Goal: Find contact information: Find contact information

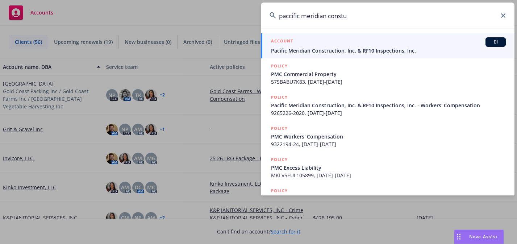
type input "paccific meridian const"
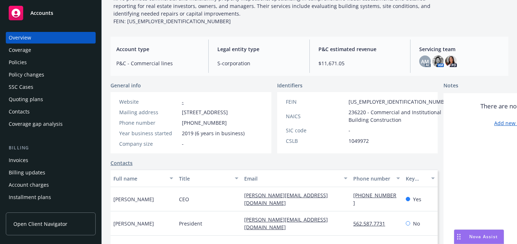
scroll to position [132, 0]
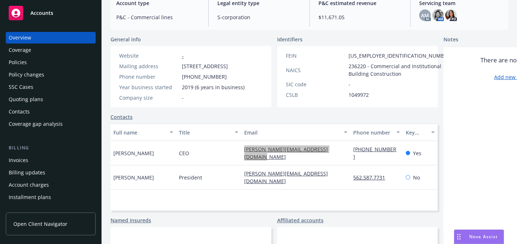
drag, startPoint x: 248, startPoint y: 174, endPoint x: 138, endPoint y: 17, distance: 191.1
click at [0, 0] on div "Accounts Overview Coverage Policies Policy changes SSC Cases Quoting plans Cont…" at bounding box center [258, 122] width 517 height 244
click at [49, 59] on div "Policies" at bounding box center [51, 63] width 84 height 12
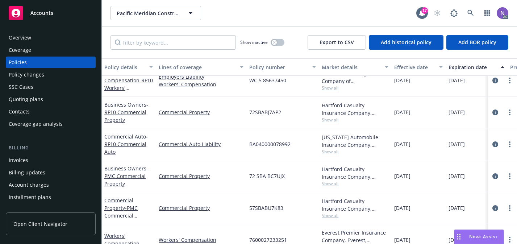
scroll to position [142, 0]
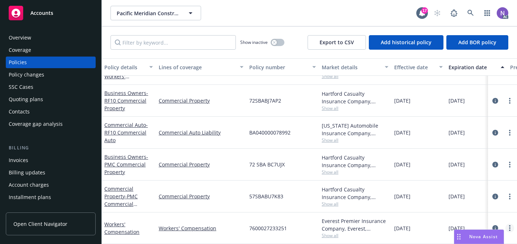
click at [511, 227] on link "more" at bounding box center [510, 228] width 9 height 9
click at [491, 215] on link "Copy logging email" at bounding box center [471, 213] width 85 height 15
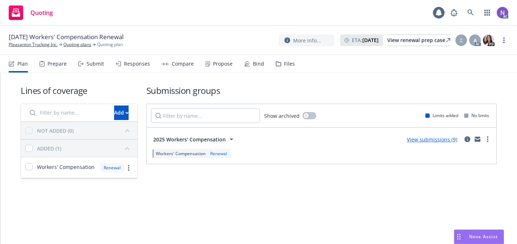
click at [289, 64] on div "Files" at bounding box center [289, 64] width 11 height 6
